Goal: Task Accomplishment & Management: Use online tool/utility

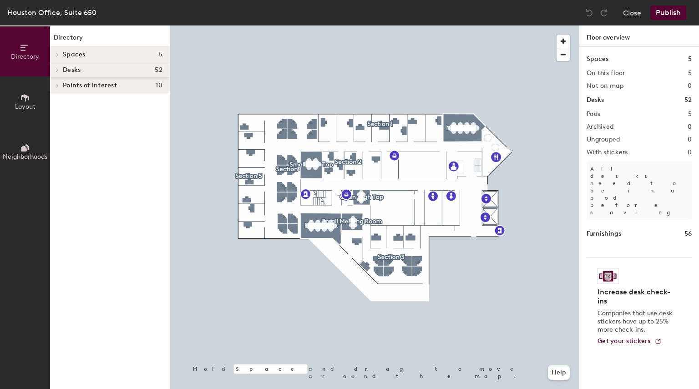
click at [57, 66] on div at bounding box center [56, 69] width 12 height 15
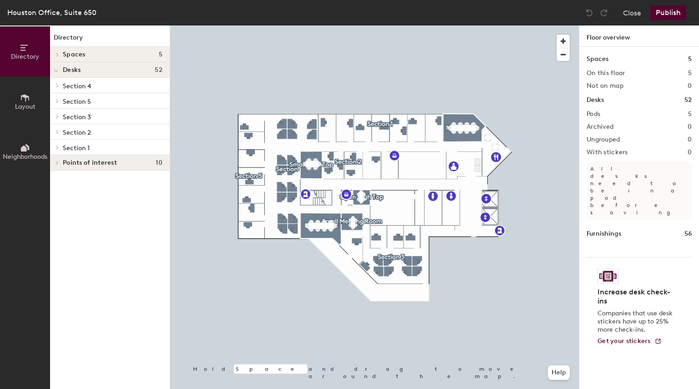
click at [56, 148] on icon at bounding box center [58, 147] width 4 height 5
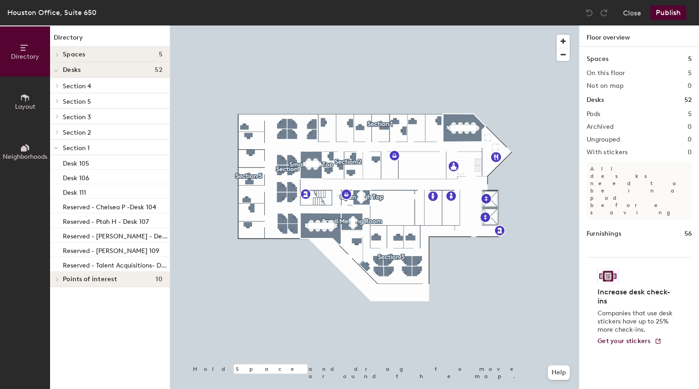
click at [25, 102] on icon at bounding box center [25, 98] width 10 height 10
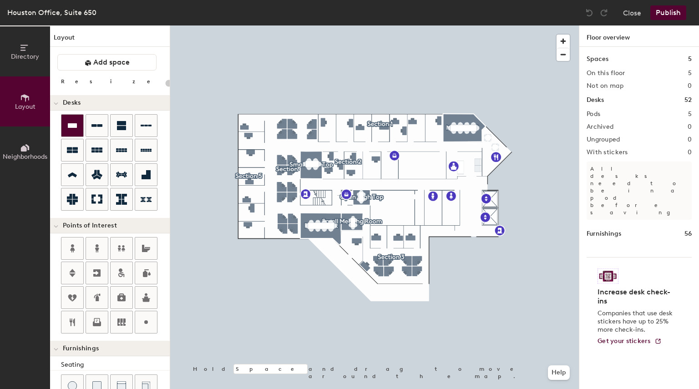
click at [72, 126] on icon at bounding box center [72, 125] width 9 height 5
type input "160"
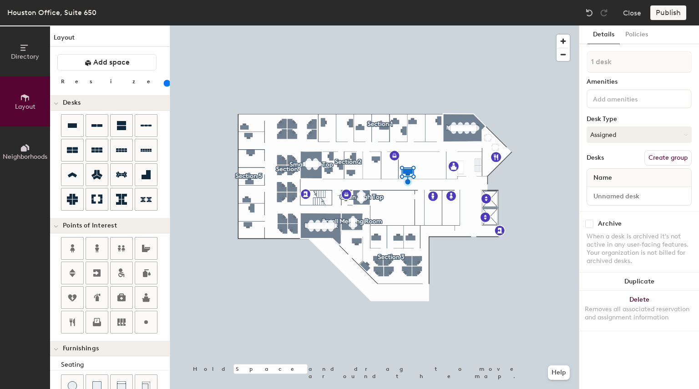
click at [662, 157] on button "Create group" at bounding box center [667, 157] width 47 height 15
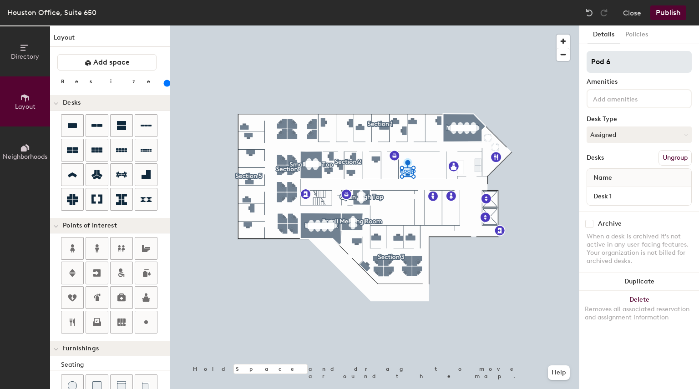
click at [617, 55] on input "Pod 6" at bounding box center [639, 62] width 105 height 22
type input "Engineering"
click at [622, 136] on button "Assigned" at bounding box center [639, 134] width 105 height 16
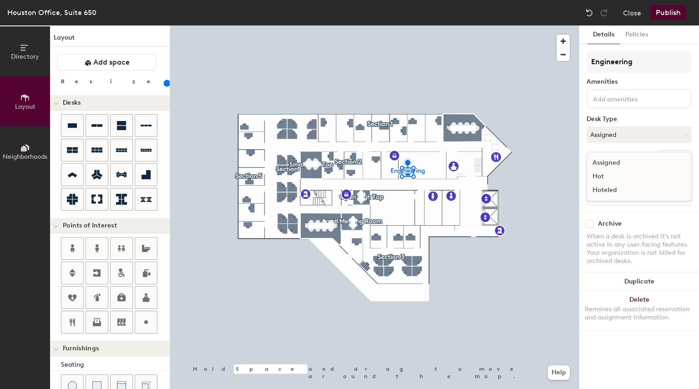
click at [615, 190] on div "Hoteled" at bounding box center [632, 190] width 91 height 14
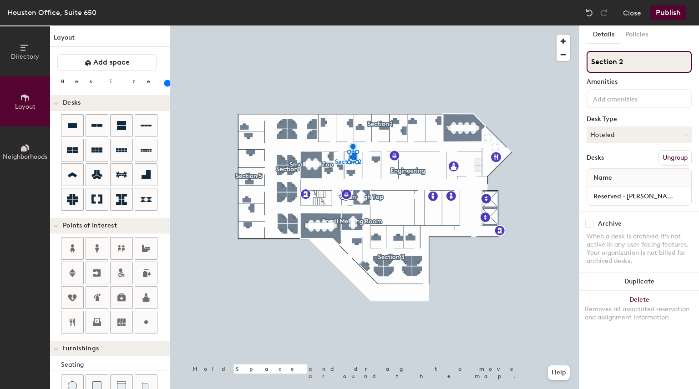
click at [636, 61] on input "Section 2" at bounding box center [639, 62] width 105 height 22
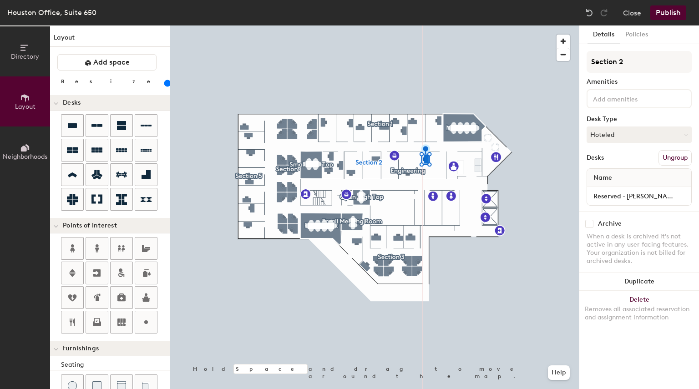
click at [665, 157] on button "Ungroup" at bounding box center [674, 157] width 33 height 15
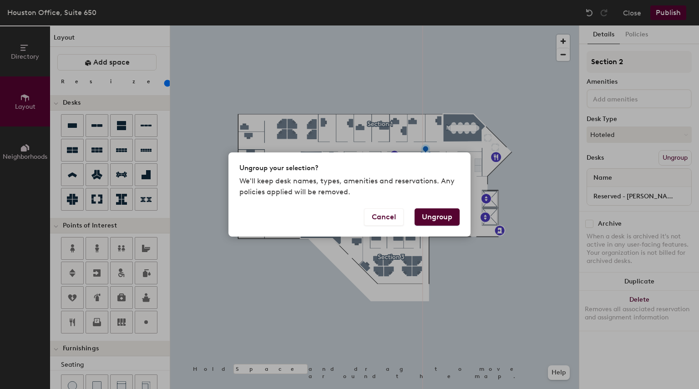
click at [433, 221] on button "Ungroup" at bounding box center [437, 216] width 45 height 17
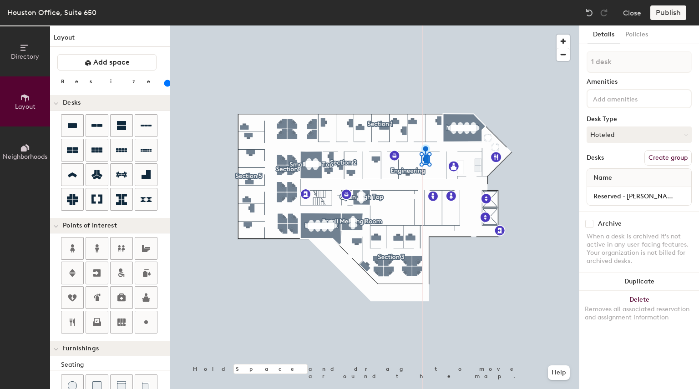
click at [671, 158] on button "Create group" at bounding box center [667, 157] width 47 height 15
click at [660, 158] on button "Ungroup" at bounding box center [674, 157] width 33 height 15
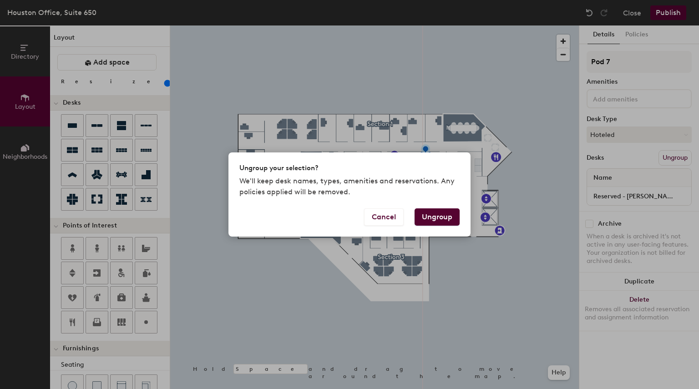
click at [440, 213] on button "Ungroup" at bounding box center [437, 216] width 45 height 17
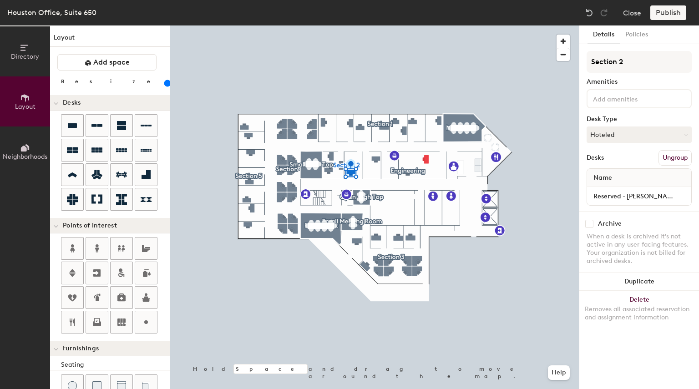
click at [680, 153] on button "Ungroup" at bounding box center [674, 157] width 33 height 15
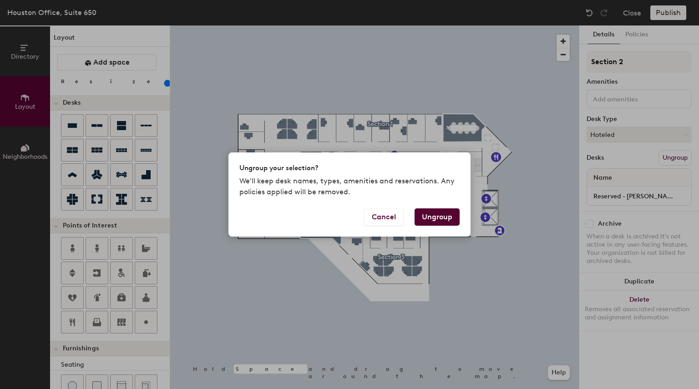
click at [433, 220] on button "Ungroup" at bounding box center [437, 216] width 45 height 17
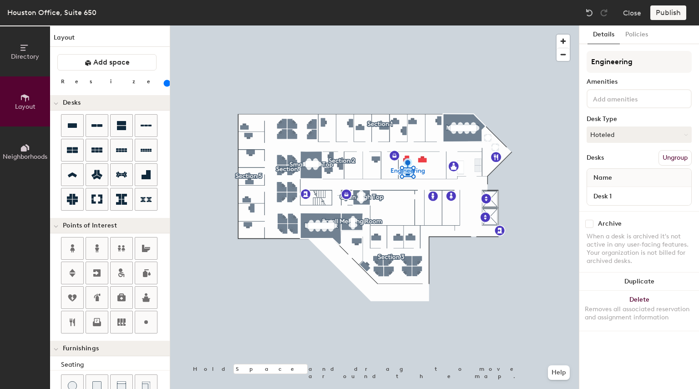
click at [670, 157] on button "Ungroup" at bounding box center [674, 157] width 33 height 15
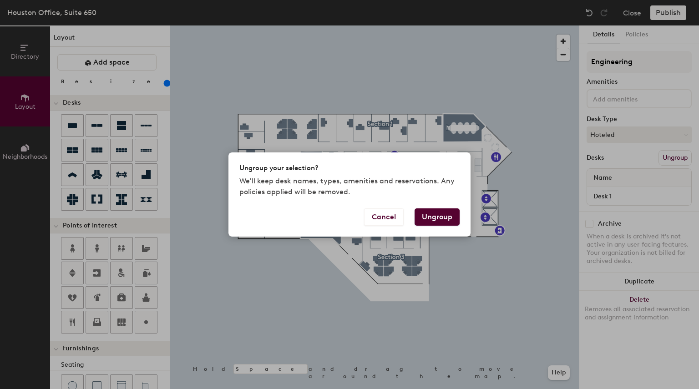
click at [447, 217] on button "Ungroup" at bounding box center [437, 216] width 45 height 17
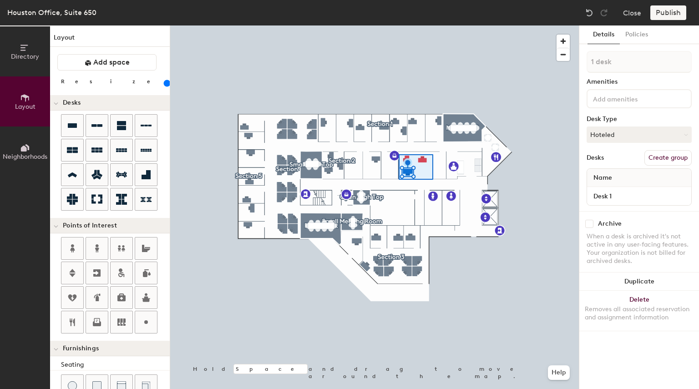
type input "20"
type input "3 desks"
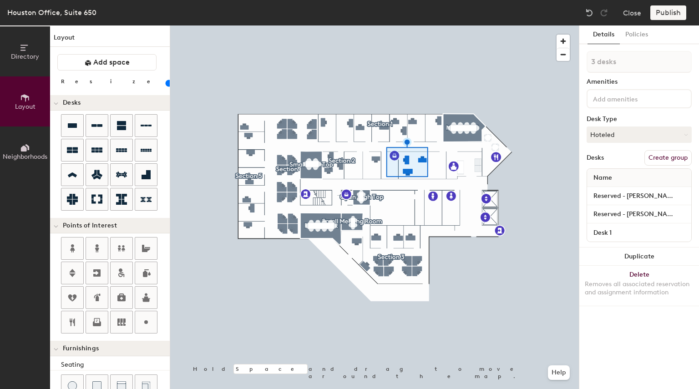
click at [664, 159] on button "Create group" at bounding box center [667, 157] width 47 height 15
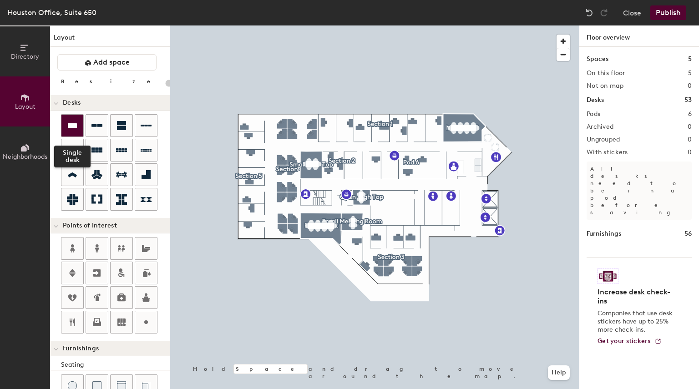
click at [79, 123] on div at bounding box center [72, 126] width 22 height 22
click at [96, 124] on icon at bounding box center [96, 125] width 11 height 11
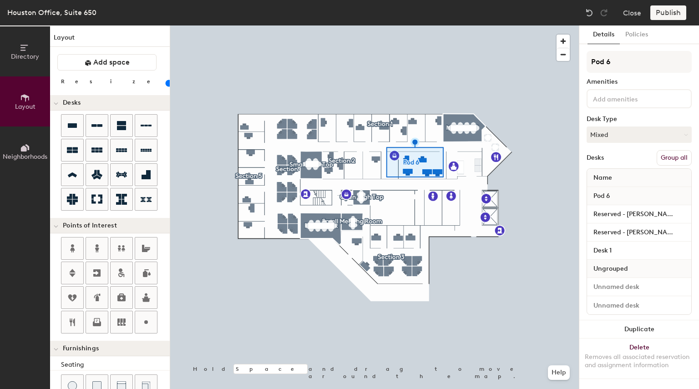
click at [666, 158] on button "Group all" at bounding box center [674, 157] width 35 height 15
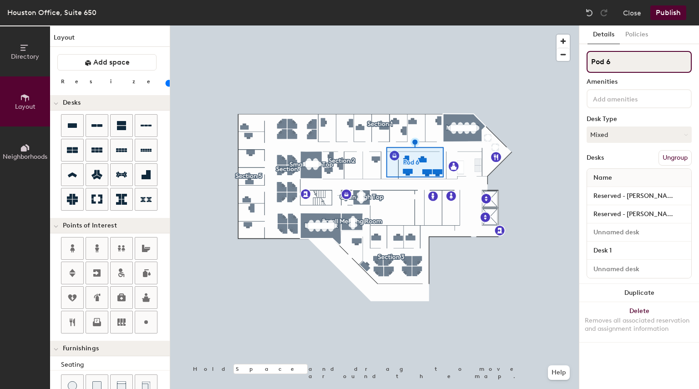
type input "20"
click at [611, 65] on input "Pod 6" at bounding box center [639, 62] width 105 height 22
type input "E"
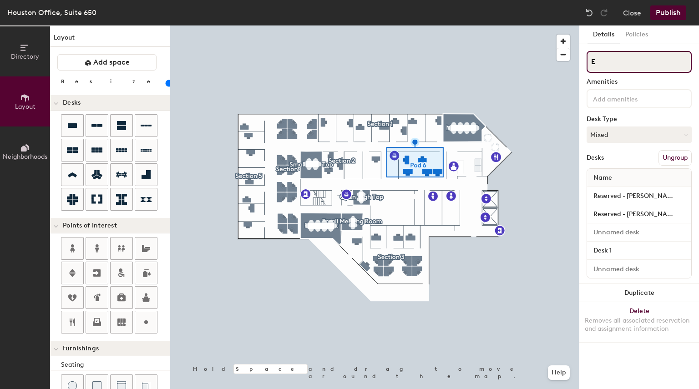
type input "20"
type input "En"
type input "20"
type input "Engine"
type input "20"
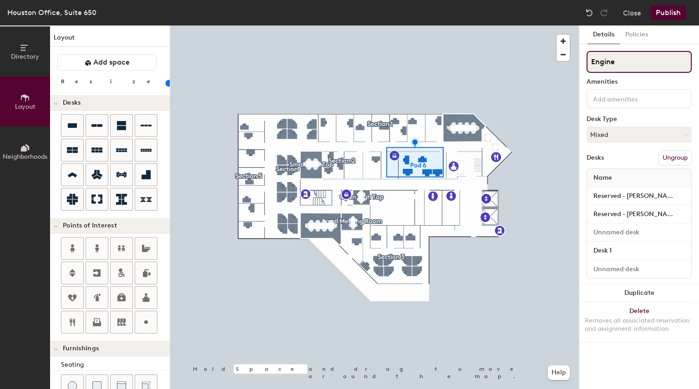
type input "Enginee"
type input "20"
type input "Engineering"
type input "20"
type input "Engineering"
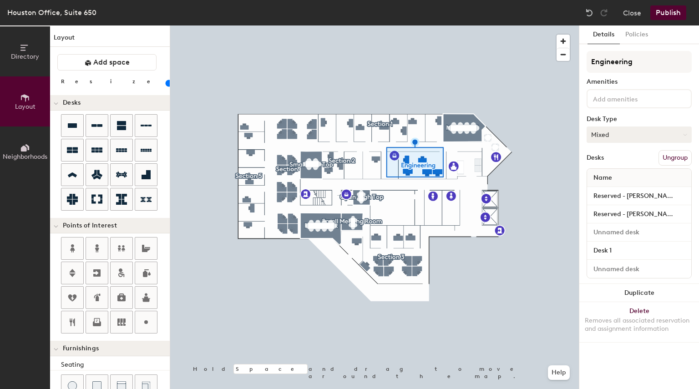
click at [631, 132] on button "Mixed" at bounding box center [639, 134] width 105 height 16
click at [609, 188] on div "Hoteled" at bounding box center [632, 190] width 91 height 14
click at [630, 157] on div "Desks Ungroup" at bounding box center [639, 157] width 105 height 15
type input "140"
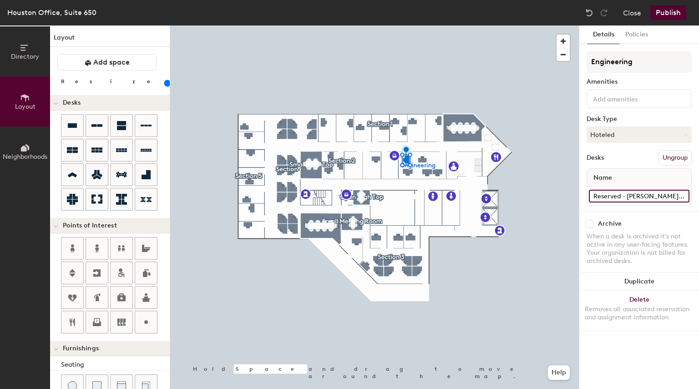
click at [681, 193] on input "Reserved - [PERSON_NAME] - Desk 110-B" at bounding box center [639, 196] width 101 height 13
click at [627, 196] on input "Reserved - [PERSON_NAME] - Desk 110-B" at bounding box center [639, 196] width 101 height 13
click at [627, 196] on input "Reserved - Desk 110-B" at bounding box center [639, 196] width 101 height 13
type input "Reserved - Desk 110-B"
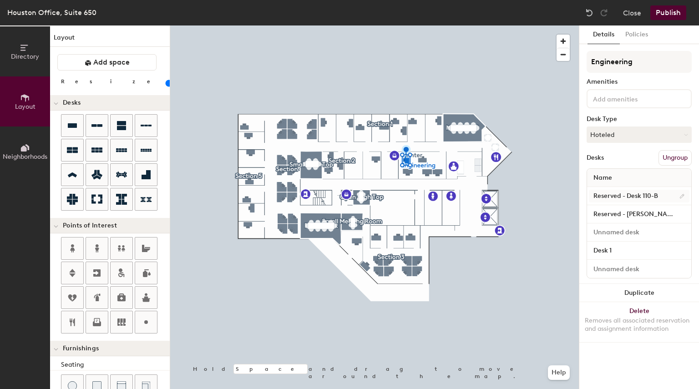
type input "140"
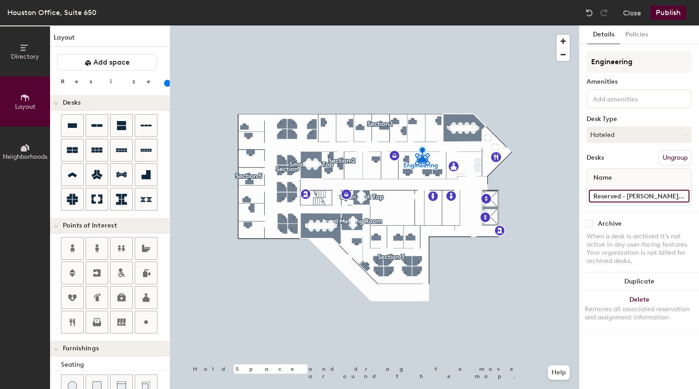
click at [683, 194] on input "Reserved - [PERSON_NAME] S - Desk 110-A" at bounding box center [639, 196] width 101 height 13
click at [645, 197] on input "Reserved - [PERSON_NAME] S - Desk 110-A" at bounding box center [639, 196] width 101 height 13
drag, startPoint x: 625, startPoint y: 197, endPoint x: 661, endPoint y: 196, distance: 36.0
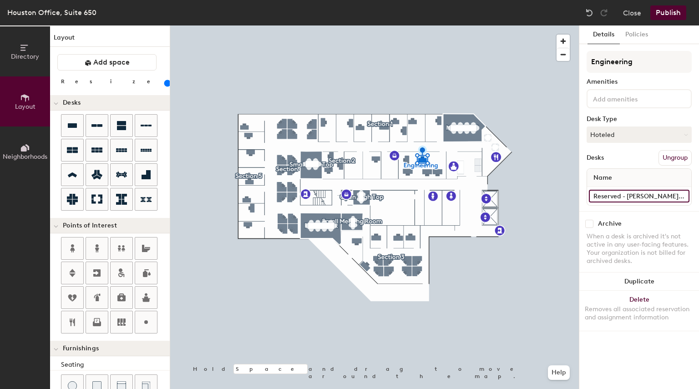
click at [661, 196] on input "Reserved - [PERSON_NAME] S - Desk 110-A" at bounding box center [639, 196] width 101 height 13
type input "Reserved - Ben R - Desk 110-A"
click at [653, 211] on div "Archive When a desk is archived it's not active in any user-facing features. Yo…" at bounding box center [639, 243] width 120 height 65
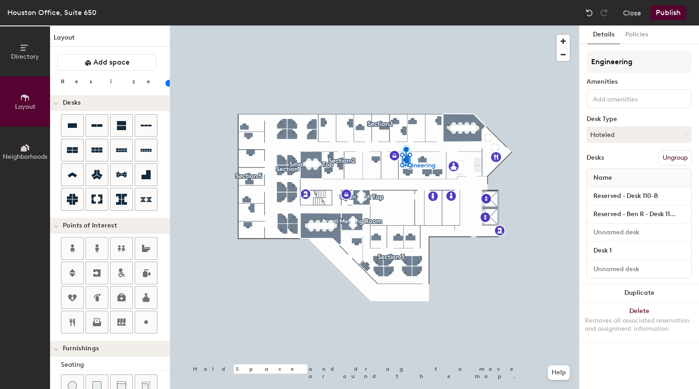
type input "160"
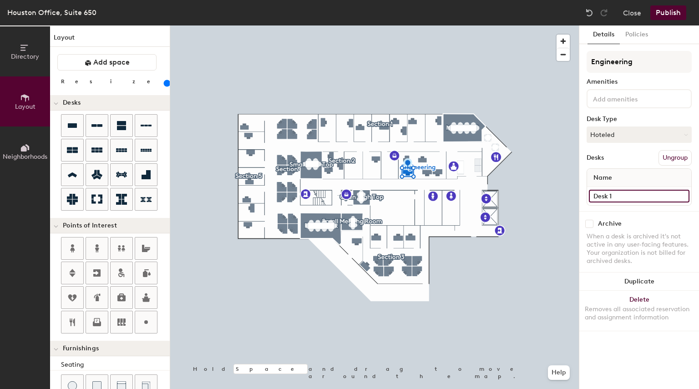
click at [683, 193] on input "Desk 1" at bounding box center [639, 196] width 101 height 13
paste input "Reserved - Desk 110-B"
type input "Reserved - [PERSON_NAME] 110-C"
type input "160"
click at [611, 194] on input at bounding box center [639, 196] width 101 height 13
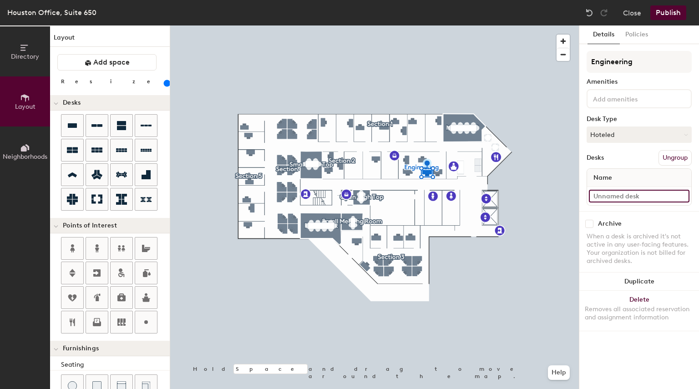
paste input "Reserved - Desk 110-B"
type input "Reserved - Desk 110-D"
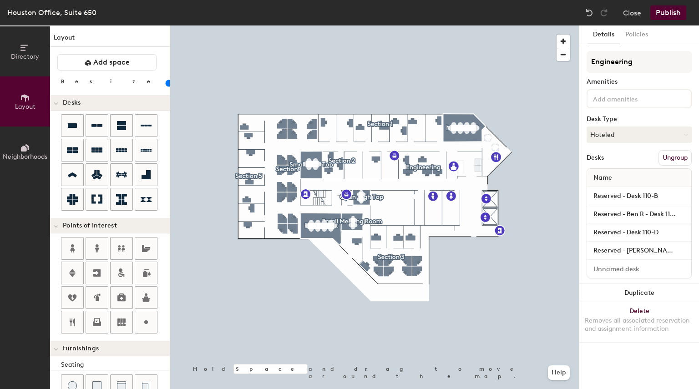
type input "160"
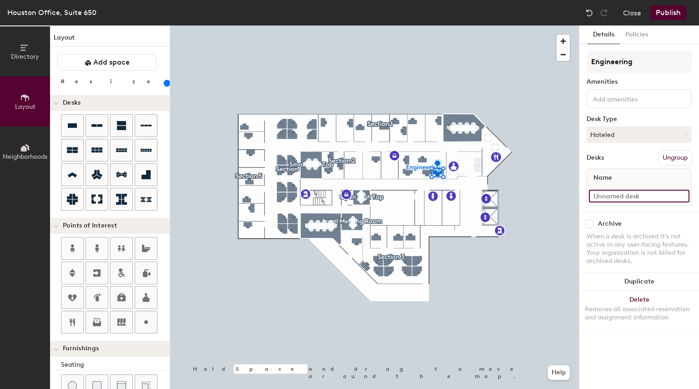
click at [608, 194] on input at bounding box center [639, 196] width 101 height 13
paste input "Reserved - Desk 110-B"
type input "Reserved - Desk 110-E"
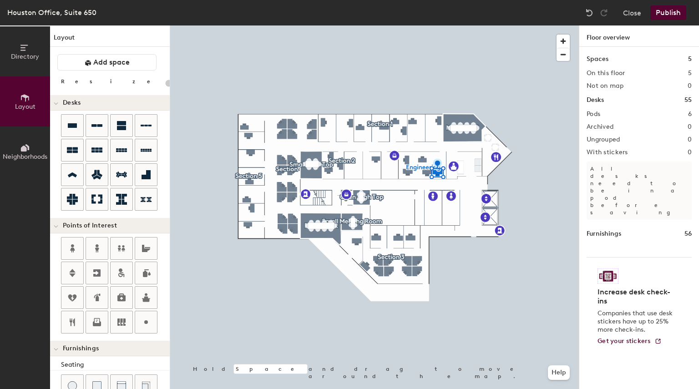
type input "20"
click at [667, 15] on button "Publish" at bounding box center [668, 12] width 36 height 15
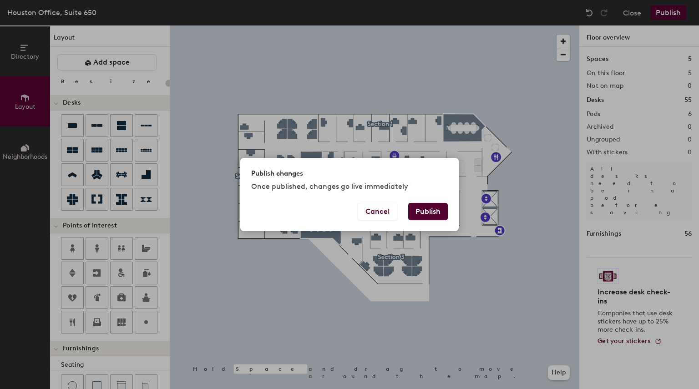
click at [433, 212] on button "Publish" at bounding box center [428, 211] width 40 height 17
type input "20"
